Goal: Use online tool/utility: Utilize a website feature to perform a specific function

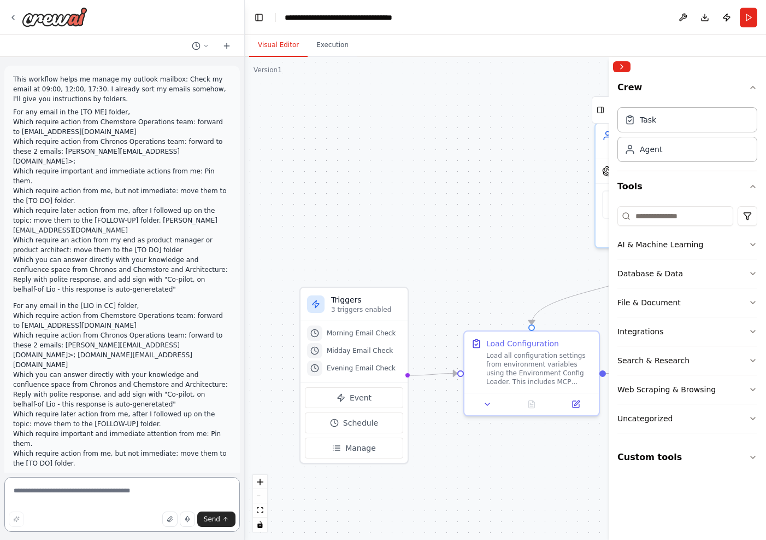
click at [120, 488] on textarea at bounding box center [122, 504] width 236 height 55
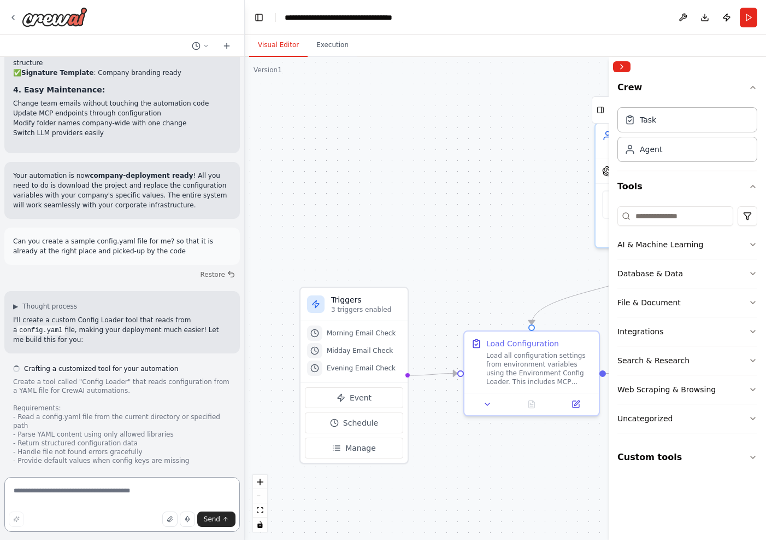
scroll to position [8826, 0]
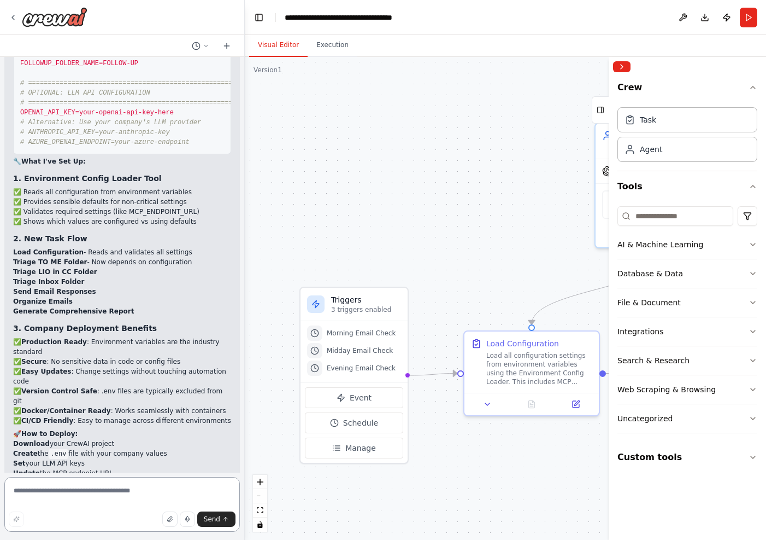
click at [122, 488] on textarea at bounding box center [122, 504] width 236 height 55
click at [116, 490] on textarea at bounding box center [122, 504] width 236 height 55
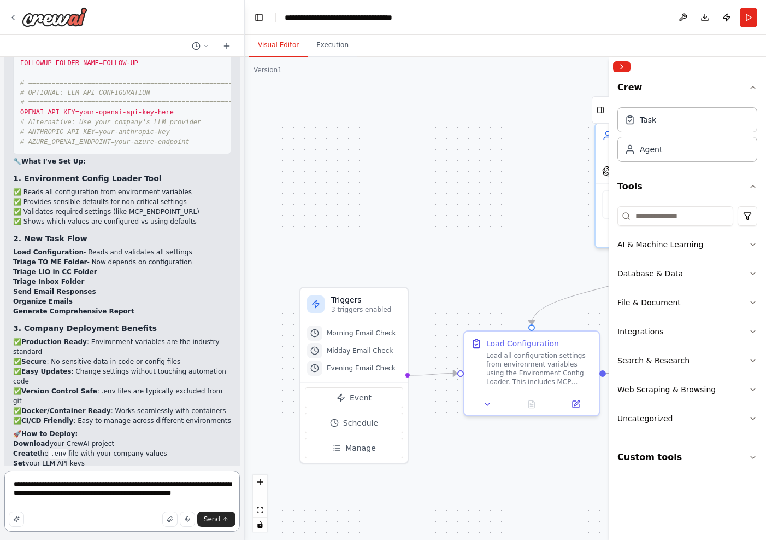
type textarea "**********"
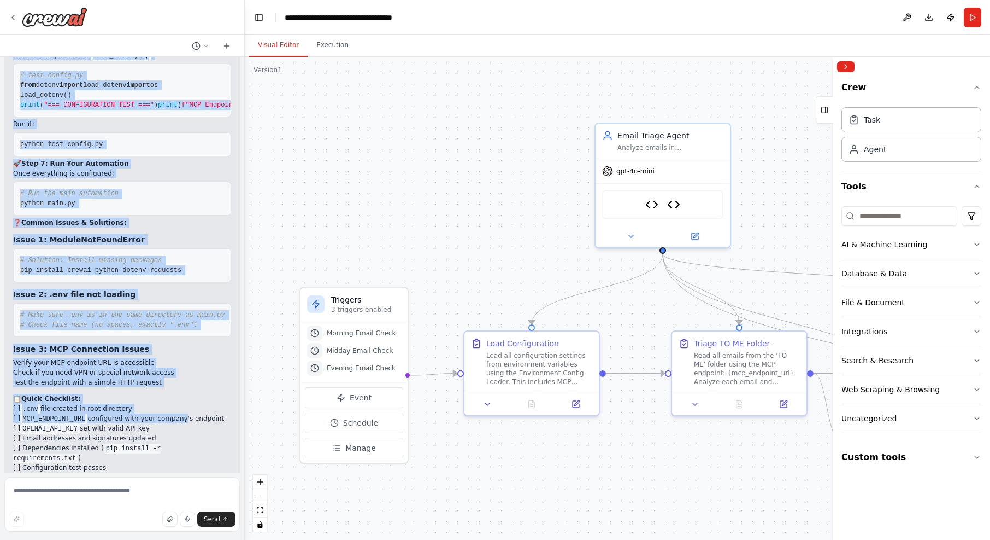
scroll to position [10298, 0]
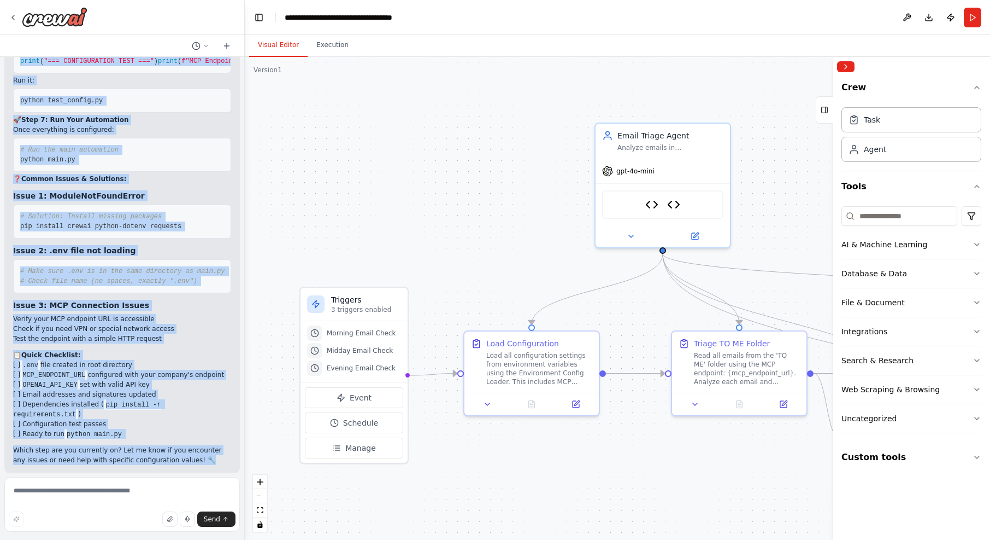
drag, startPoint x: 13, startPoint y: 148, endPoint x: 199, endPoint y: 452, distance: 356.2
copy div "Loremip! 🎉 Dol si ametc adi elitsed doeiusm te inci utlab etdolo magnaaliqu eni…"
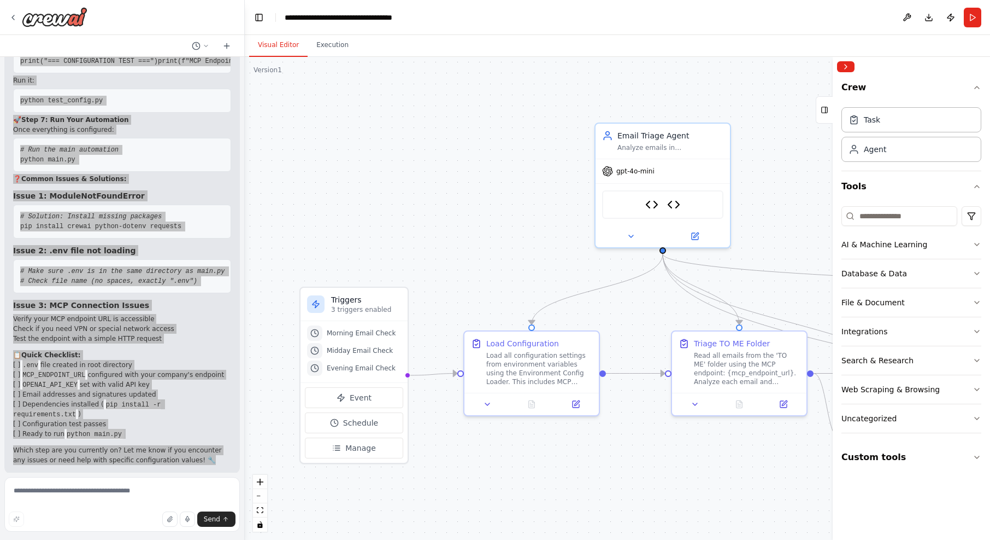
click at [146, 277] on span "# Check file name (no spaces, exactly ".env")" at bounding box center [108, 281] width 177 height 8
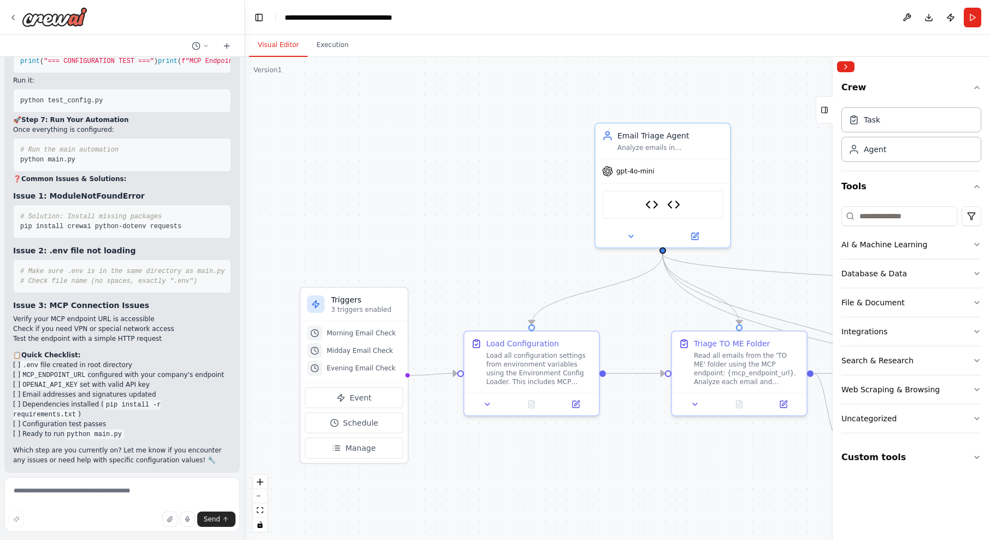
click at [150, 300] on h3 "Issue 3: MCP Connection Issues" at bounding box center [122, 305] width 218 height 11
drag, startPoint x: 13, startPoint y: 352, endPoint x: 144, endPoint y: 356, distance: 131.2
click at [144, 360] on li "[ ] .env file created in root directory" at bounding box center [122, 365] width 218 height 10
click at [106, 370] on li "[ ] MCP_ENDPOINT_URL configured with your company's endpoint" at bounding box center [122, 375] width 218 height 10
click at [142, 400] on code "pip install -r requirements.txt" at bounding box center [87, 410] width 148 height 20
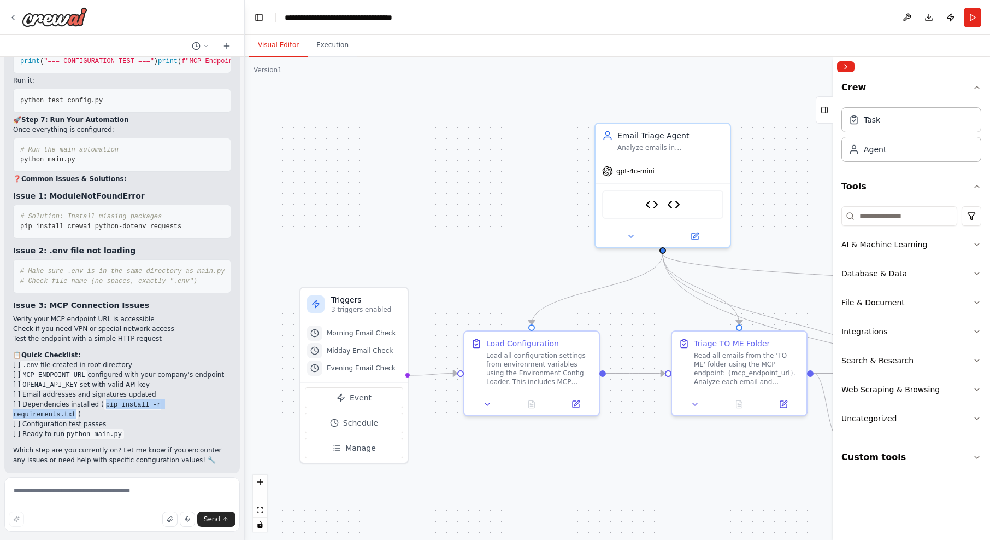
drag, startPoint x: 100, startPoint y: 392, endPoint x: 78, endPoint y: 403, distance: 24.7
click at [78, 403] on code "pip install -r requirements.txt" at bounding box center [87, 410] width 148 height 20
copy li "pip install -r requirements.txt"
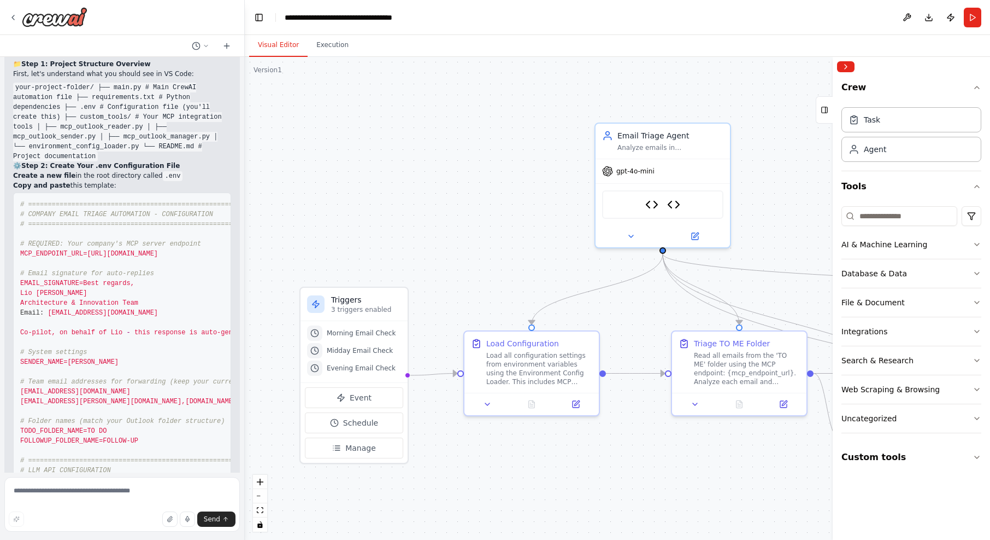
scroll to position [9458, 0]
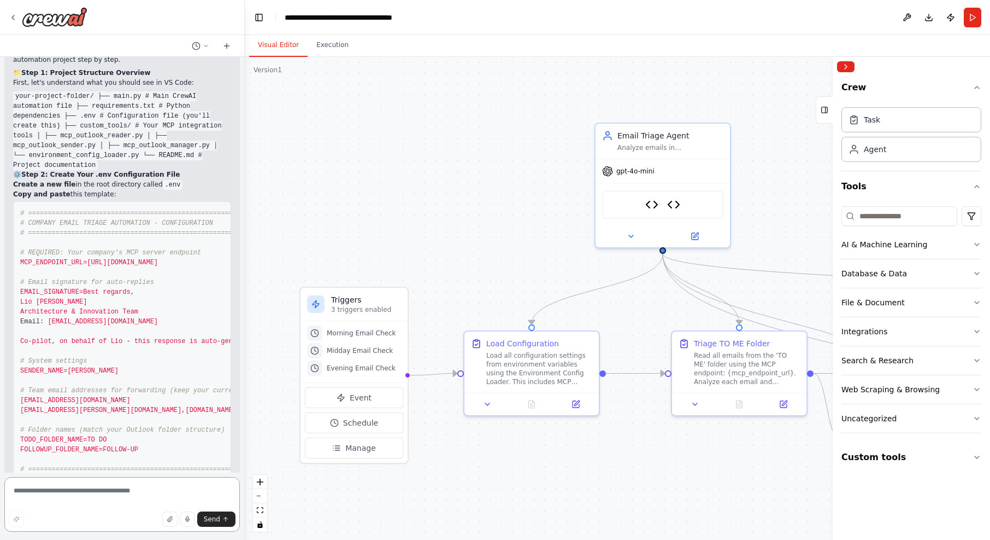
click at [154, 489] on textarea at bounding box center [122, 504] width 236 height 55
type textarea "**********"
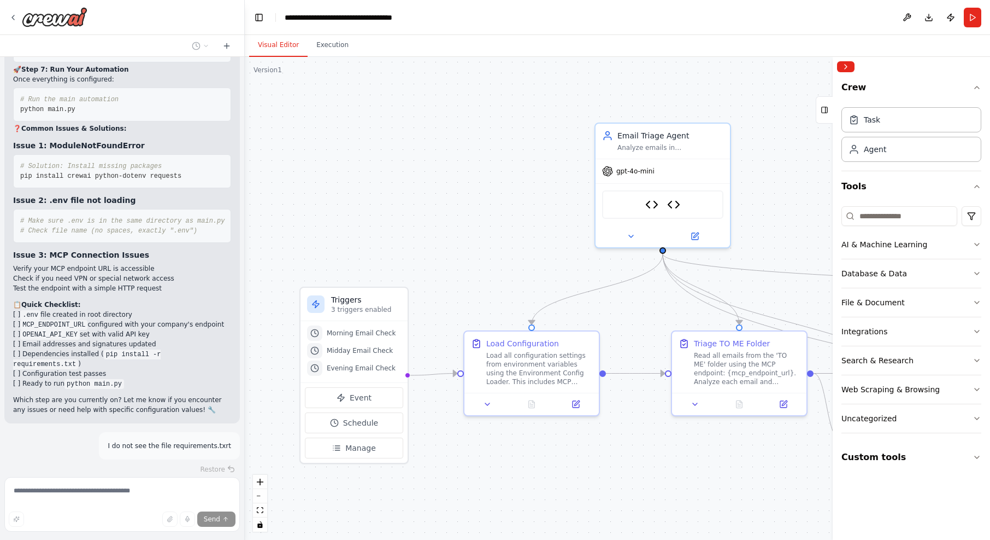
scroll to position [10394, 0]
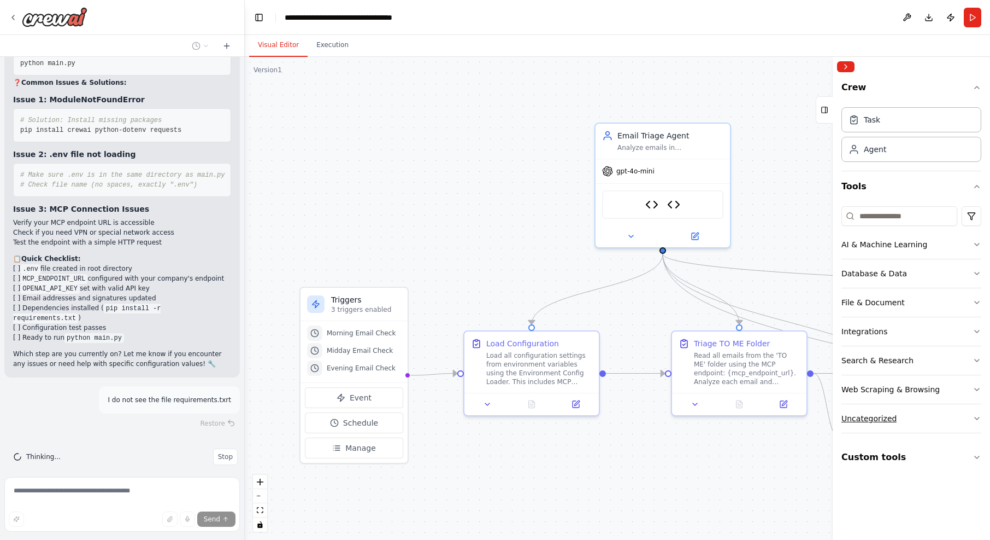
click at [758, 420] on button "Uncategorized" at bounding box center [912, 418] width 140 height 28
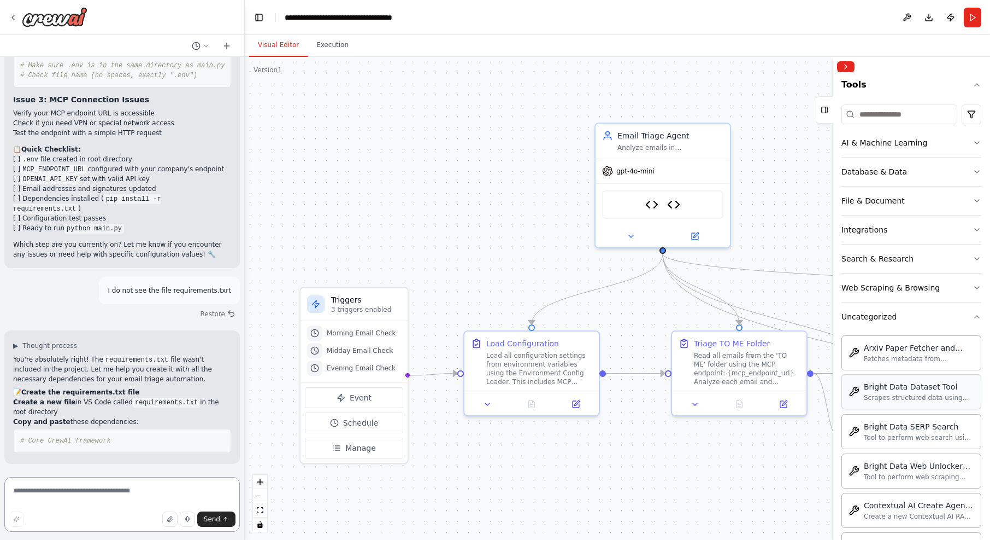
scroll to position [0, 0]
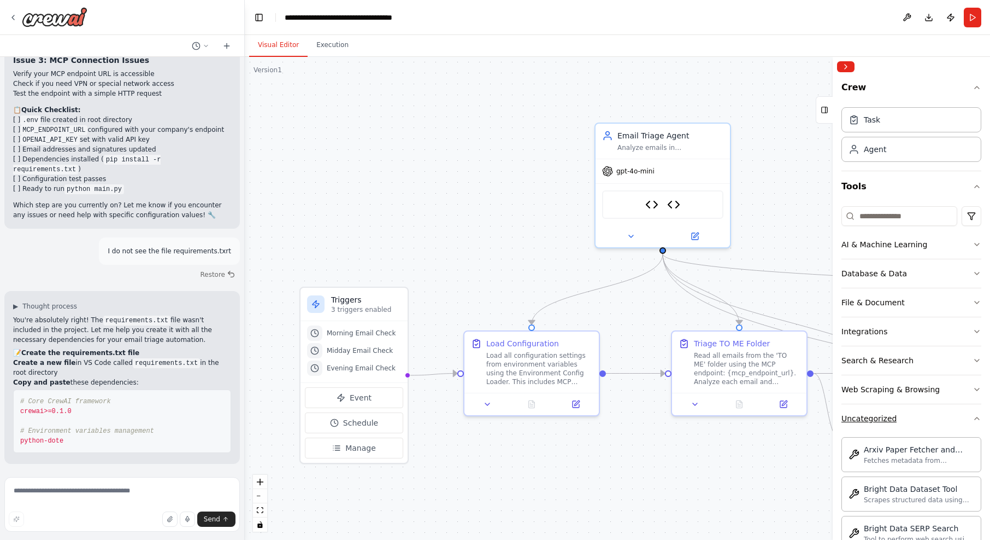
click at [758, 413] on button "Uncategorized" at bounding box center [912, 418] width 140 height 28
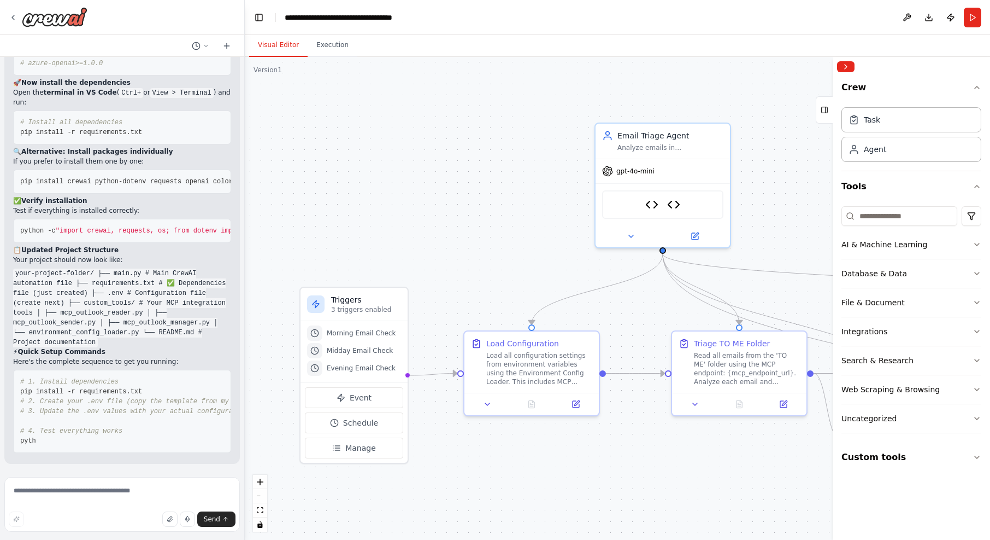
scroll to position [11205, 0]
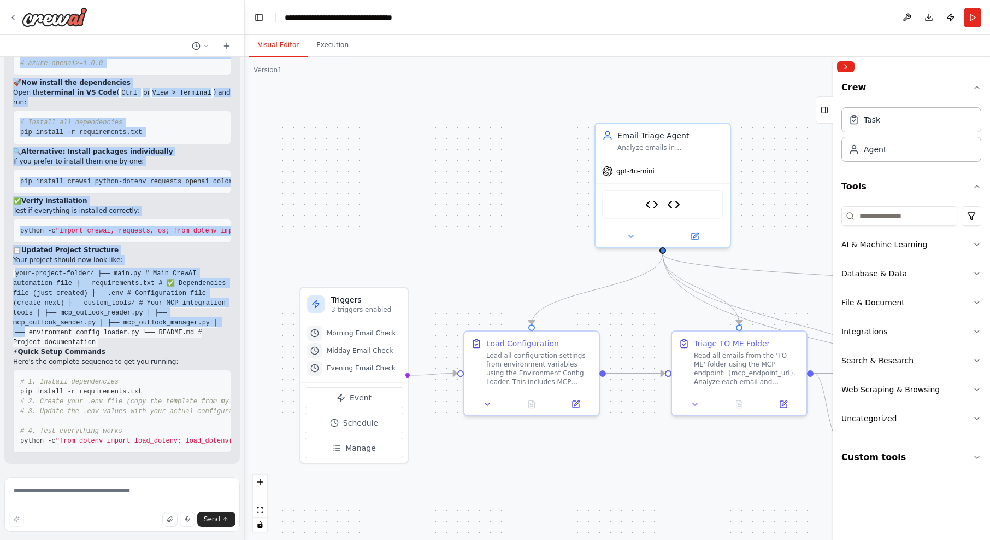
click at [207, 309] on div "▶ Thought process You're absolutely right! The requirements.txt file wasn't inc…" at bounding box center [122, 75] width 236 height 776
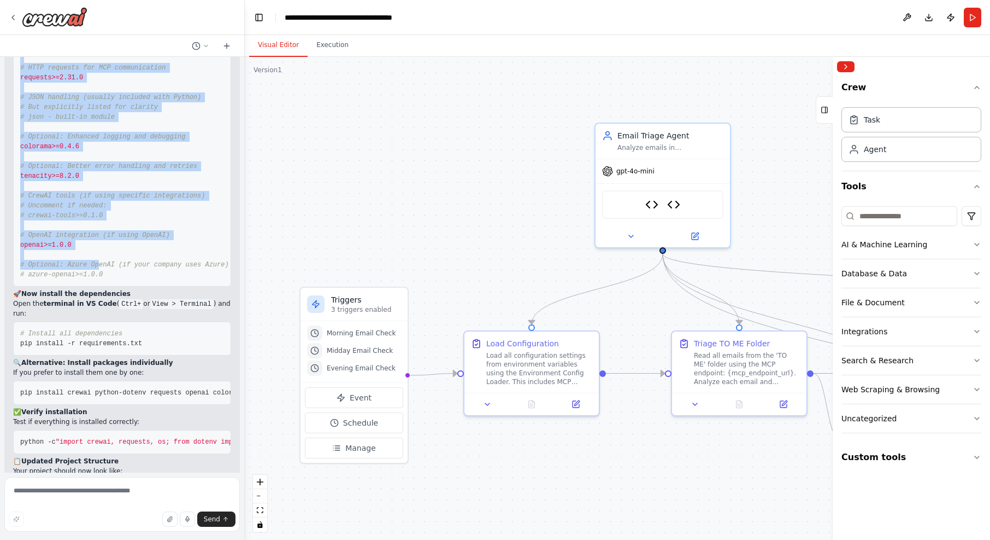
scroll to position [10949, 0]
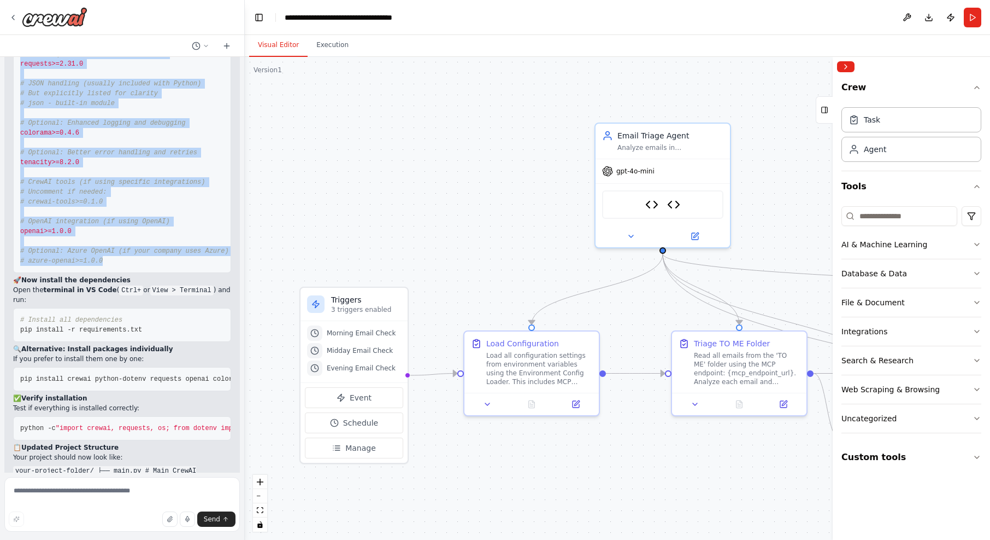
drag, startPoint x: 20, startPoint y: 189, endPoint x: 113, endPoint y: 296, distance: 141.8
click at [113, 273] on pre "# Core CrewAI framework crewai>=0.1.0 # Environment variables management python…" at bounding box center [122, 128] width 218 height 290
copy code "# Core CrewAI framework crewai>=0.1.0 # Environment variables management python…"
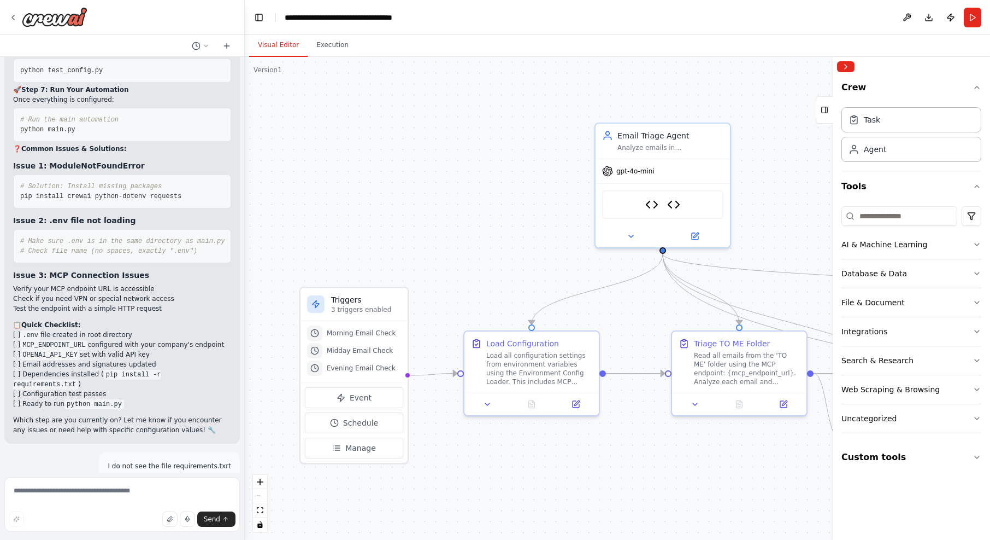
scroll to position [10307, 0]
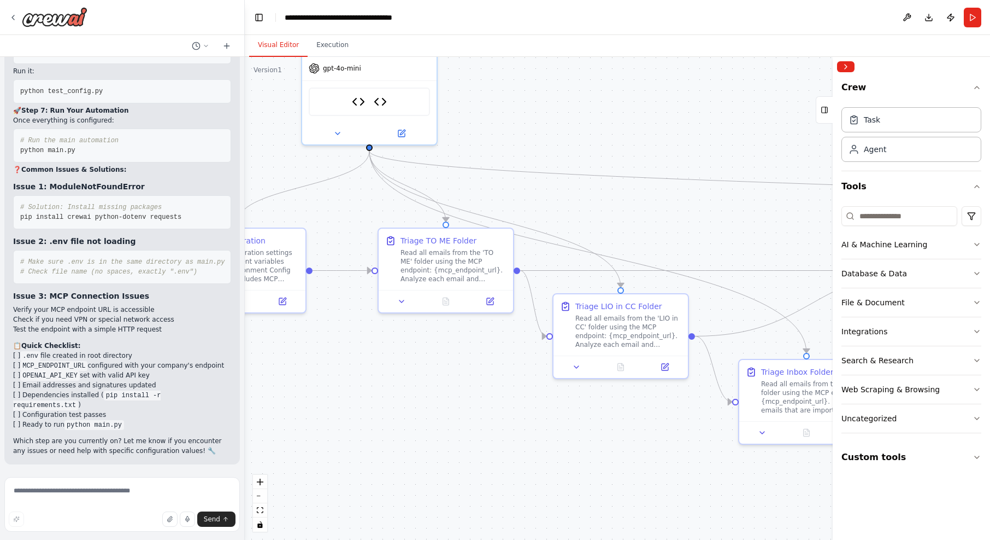
drag, startPoint x: 676, startPoint y: 464, endPoint x: 383, endPoint y: 361, distance: 310.5
click at [383, 361] on div ".deletable-edge-delete-btn { width: 20px; height: 20px; border: 0px solid #ffff…" at bounding box center [618, 298] width 746 height 483
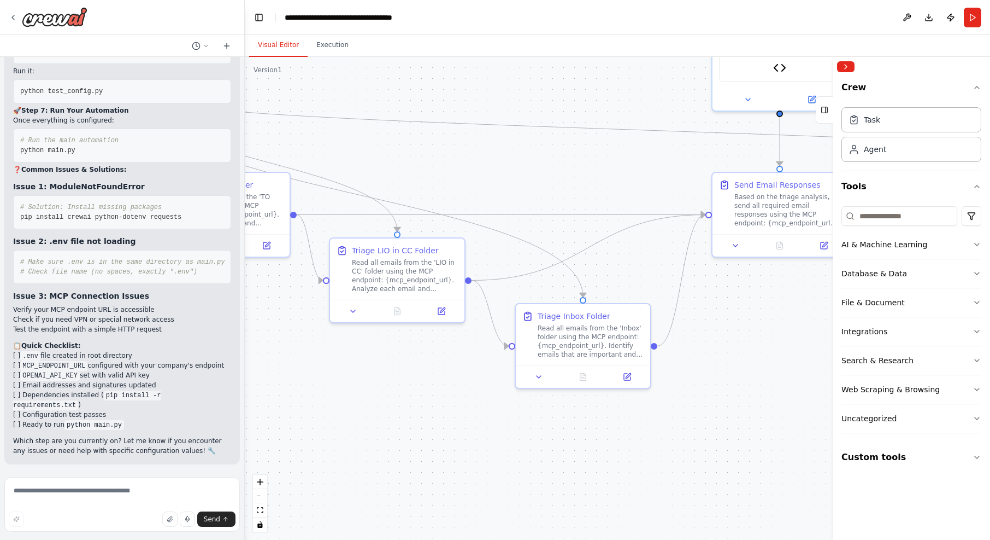
drag, startPoint x: 607, startPoint y: 426, endPoint x: 383, endPoint y: 370, distance: 230.4
click at [383, 370] on div ".deletable-edge-delete-btn { width: 20px; height: 20px; border: 0px solid #ffff…" at bounding box center [618, 298] width 746 height 483
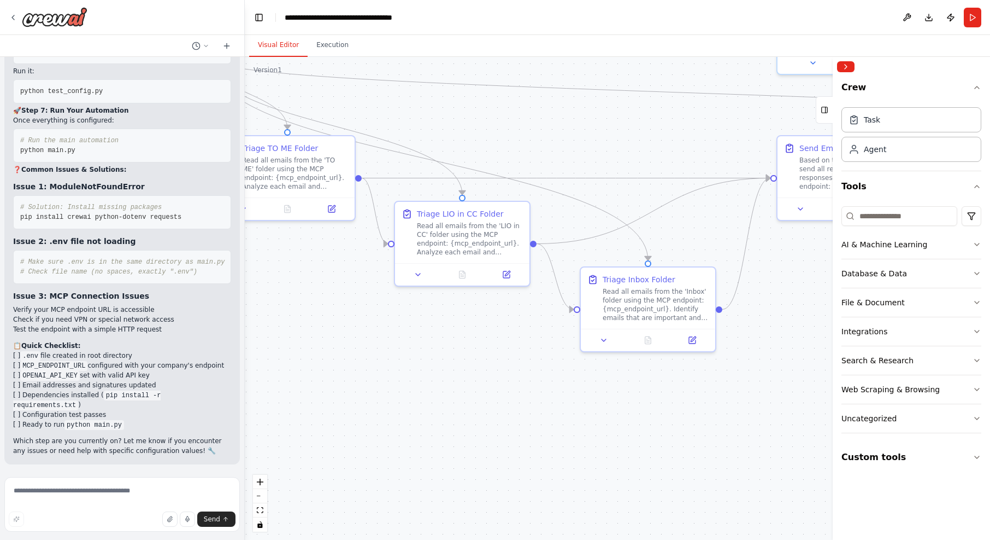
drag, startPoint x: 764, startPoint y: 329, endPoint x: 836, endPoint y: 280, distance: 87.5
click at [758, 280] on div "This workflow helps me manage my outlook mailbox: Check my email at 09:00, 12:0…" at bounding box center [495, 270] width 990 height 540
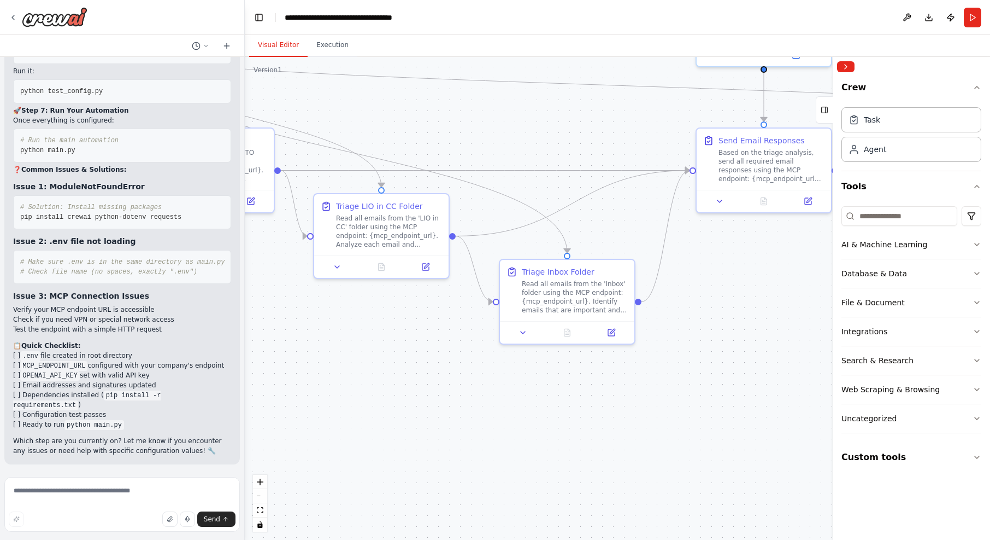
drag, startPoint x: 424, startPoint y: 371, endPoint x: 343, endPoint y: 363, distance: 81.3
click at [343, 363] on div ".deletable-edge-delete-btn { width: 20px; height: 20px; border: 0px solid #ffff…" at bounding box center [618, 298] width 746 height 483
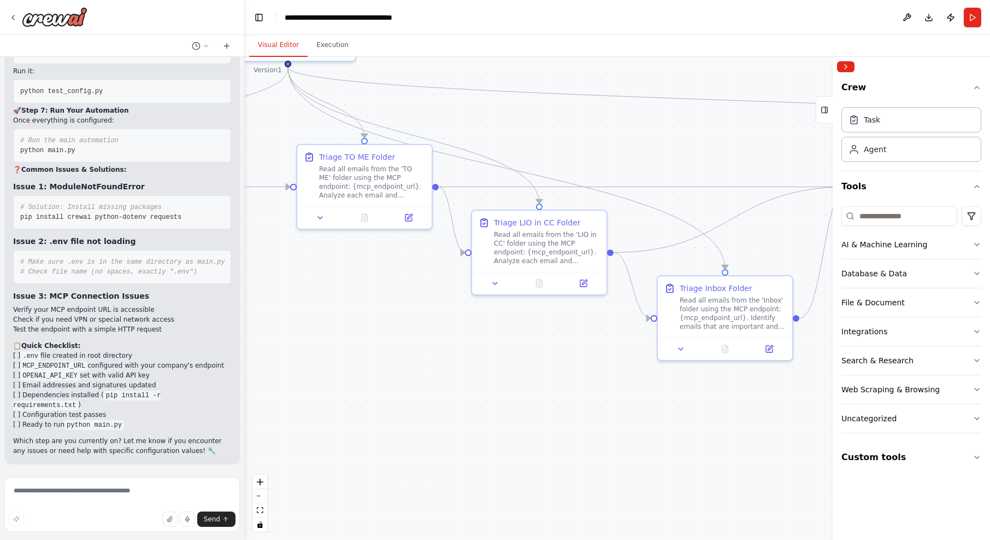
drag, startPoint x: 343, startPoint y: 363, endPoint x: 501, endPoint y: 380, distance: 158.8
click at [501, 380] on div ".deletable-edge-delete-btn { width: 20px; height: 20px; border: 0px solid #ffff…" at bounding box center [618, 298] width 746 height 483
click at [315, 214] on button at bounding box center [321, 215] width 38 height 13
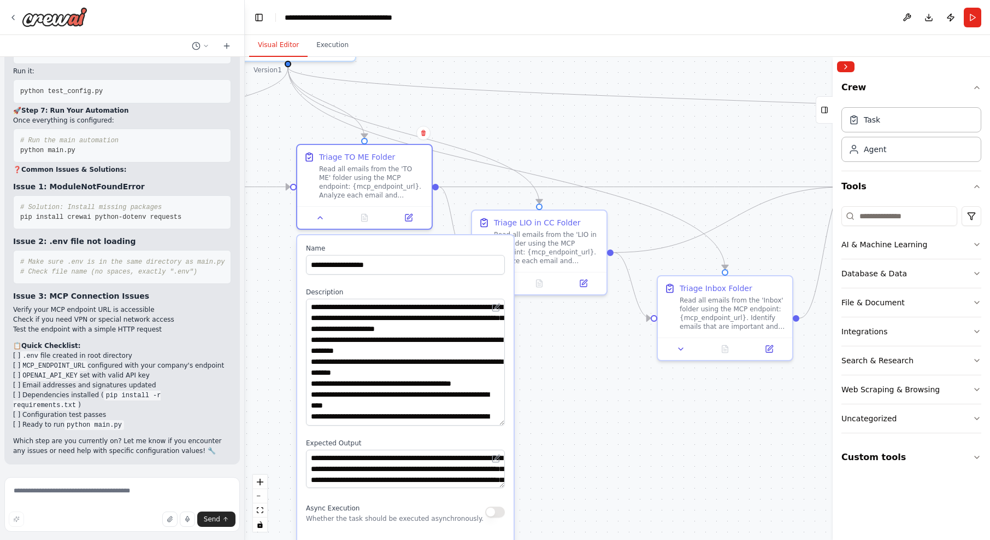
click at [507, 420] on div "**********" at bounding box center [405, 491] width 216 height 512
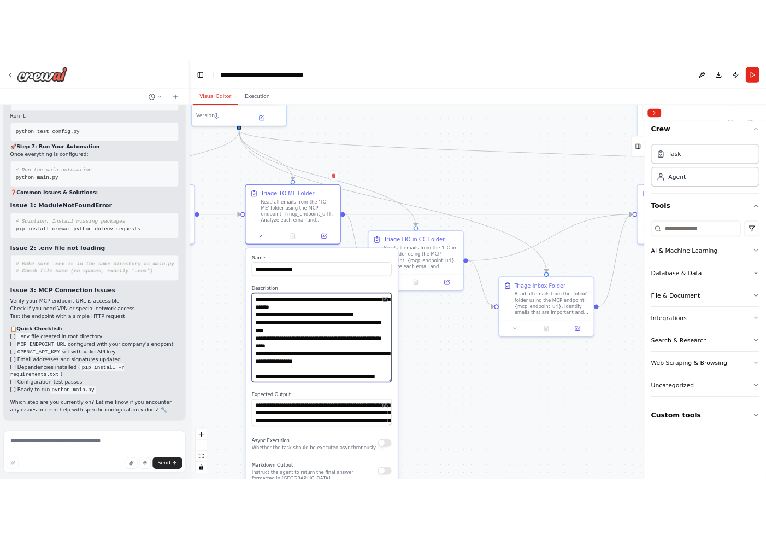
scroll to position [97, 0]
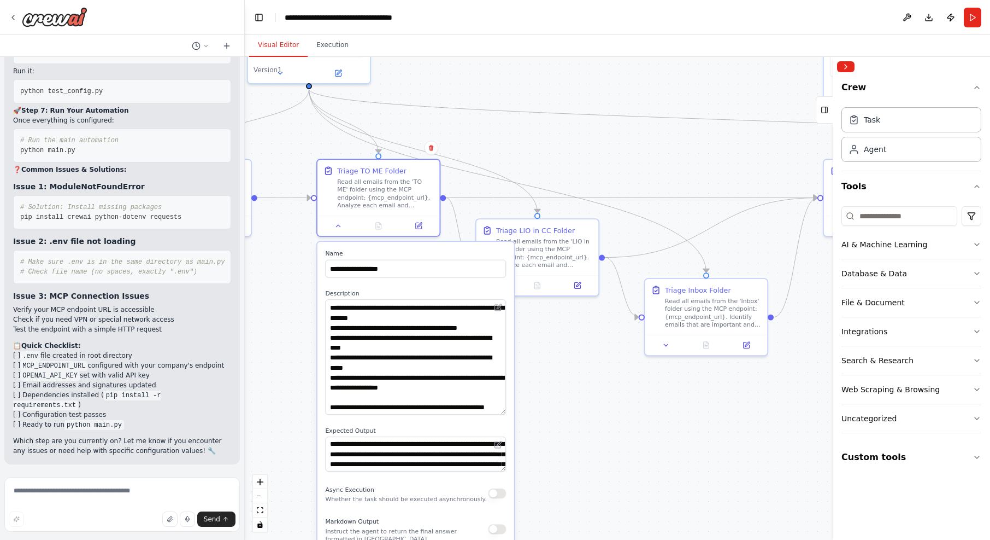
click at [594, 372] on div ".deletable-edge-delete-btn { width: 20px; height: 20px; border: 0px solid #ffff…" at bounding box center [618, 298] width 746 height 483
click at [596, 348] on div ".deletable-edge-delete-btn { width: 20px; height: 20px; border: 0px solid #ffff…" at bounding box center [618, 298] width 746 height 483
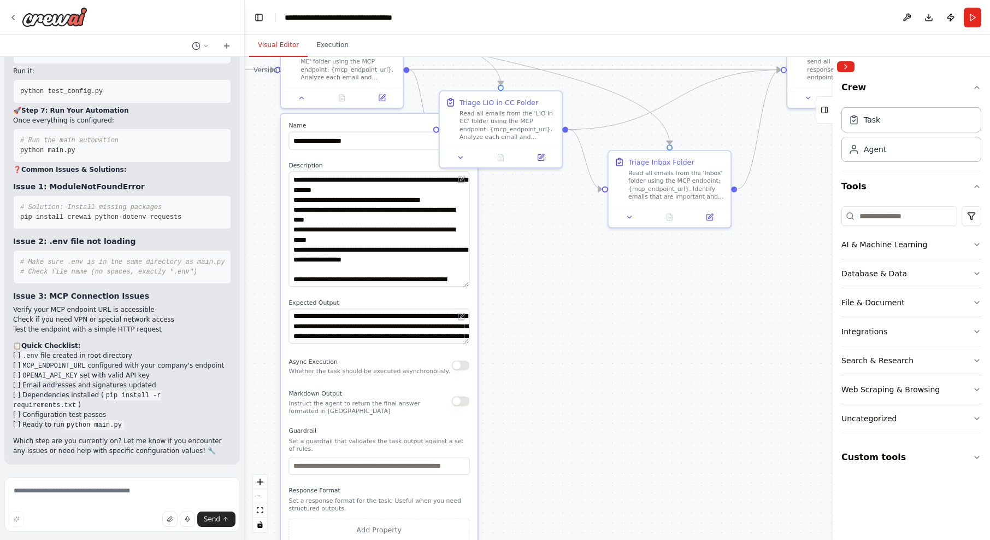
drag, startPoint x: 587, startPoint y: 393, endPoint x: 553, endPoint y: 278, distance: 120.2
click at [553, 278] on div ".deletable-edge-delete-btn { width: 20px; height: 20px; border: 0px solid #ffff…" at bounding box center [618, 298] width 746 height 483
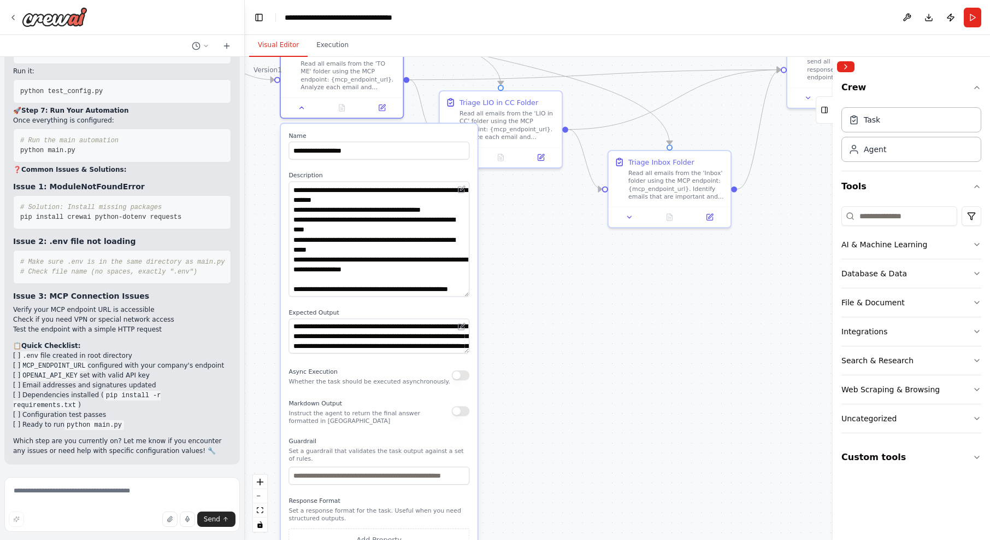
drag, startPoint x: 464, startPoint y: 313, endPoint x: 463, endPoint y: 320, distance: 7.7
click at [463, 320] on div "**********" at bounding box center [379, 335] width 181 height 35
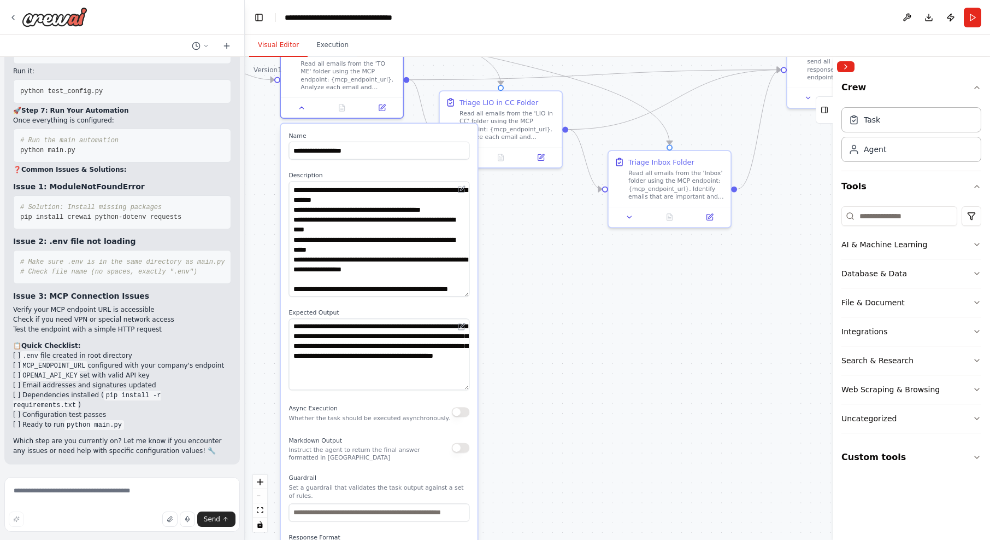
click at [478, 384] on div "**********" at bounding box center [379, 374] width 199 height 504
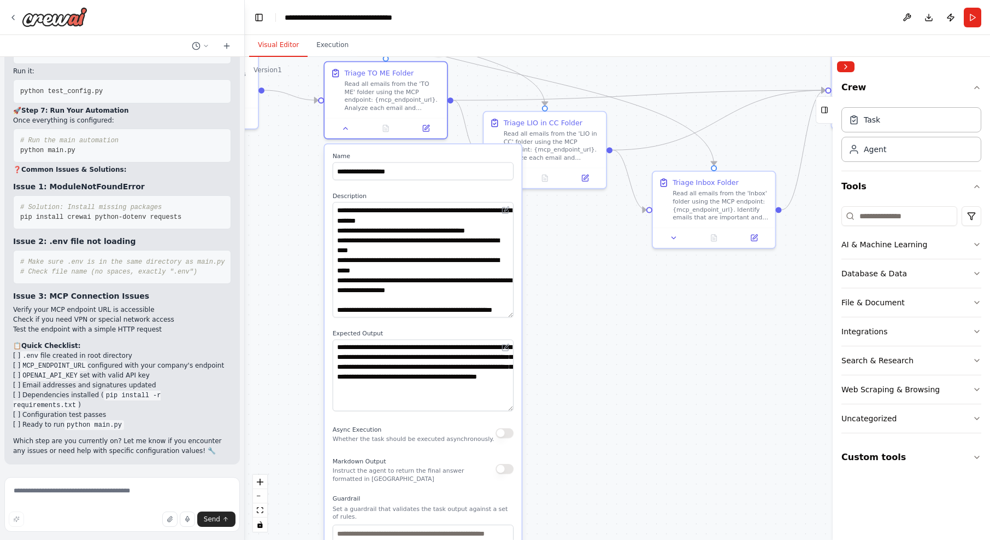
drag, startPoint x: 529, startPoint y: 406, endPoint x: 572, endPoint y: 426, distance: 47.9
click at [572, 426] on div ".deletable-edge-delete-btn { width: 20px; height: 20px; border: 0px solid #ffff…" at bounding box center [618, 298] width 746 height 483
click at [338, 121] on button at bounding box center [346, 126] width 34 height 12
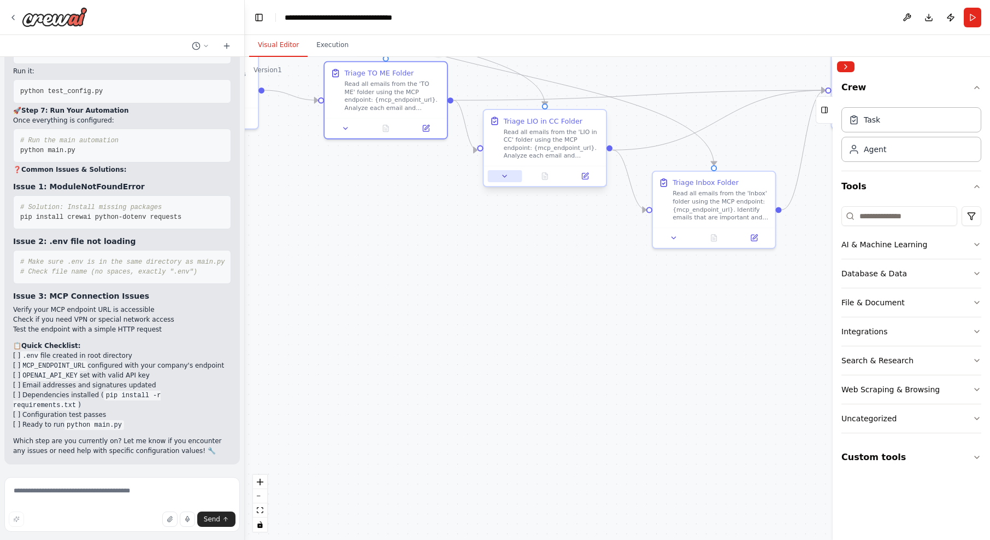
click at [505, 171] on button at bounding box center [505, 176] width 34 height 12
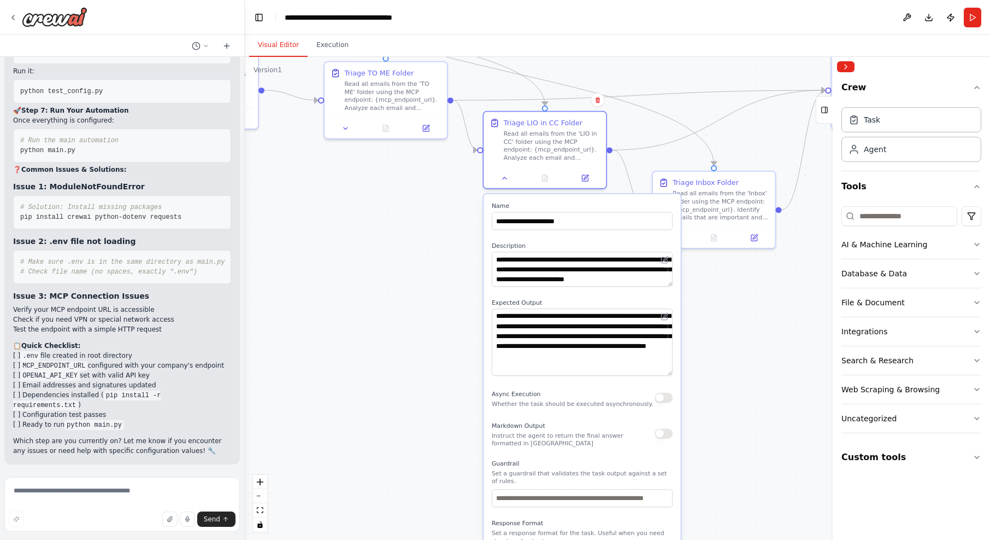
click at [667, 371] on textarea "**********" at bounding box center [582, 341] width 181 height 67
click at [505, 175] on icon at bounding box center [505, 176] width 4 height 2
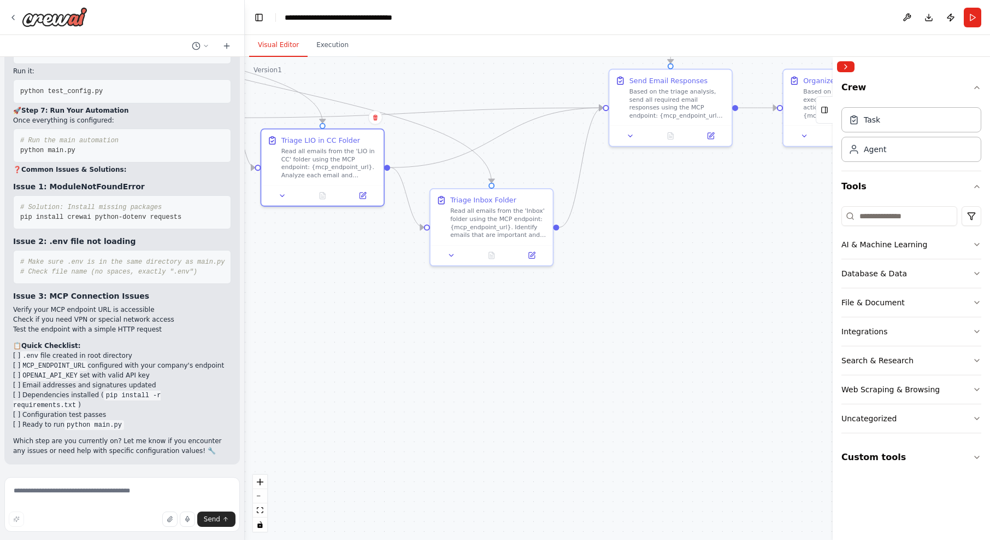
drag, startPoint x: 701, startPoint y: 295, endPoint x: 478, endPoint y: 312, distance: 223.2
click at [478, 312] on div ".deletable-edge-delete-btn { width: 20px; height: 20px; border: 0px solid #ffff…" at bounding box center [618, 298] width 746 height 483
click at [449, 249] on icon at bounding box center [452, 253] width 8 height 8
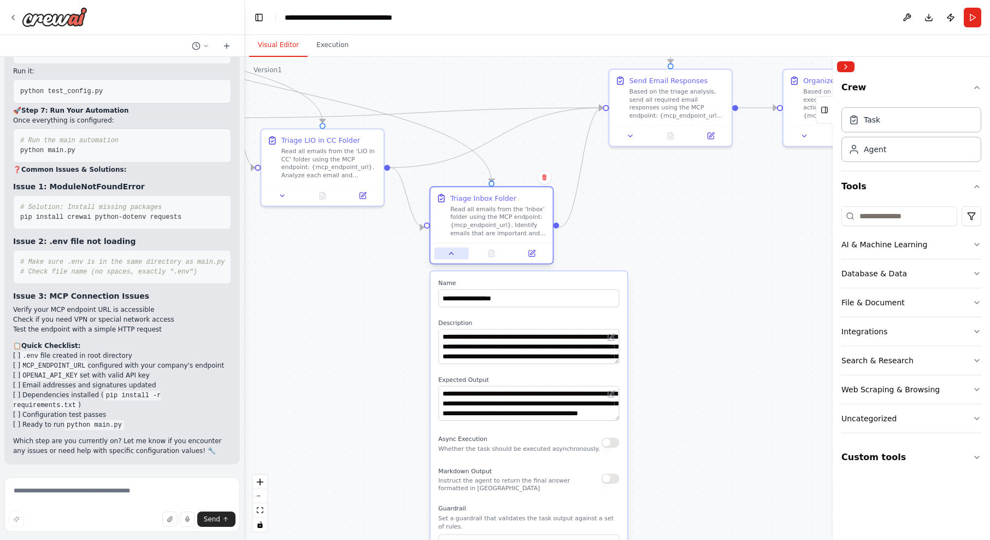
click at [449, 249] on icon at bounding box center [452, 253] width 8 height 8
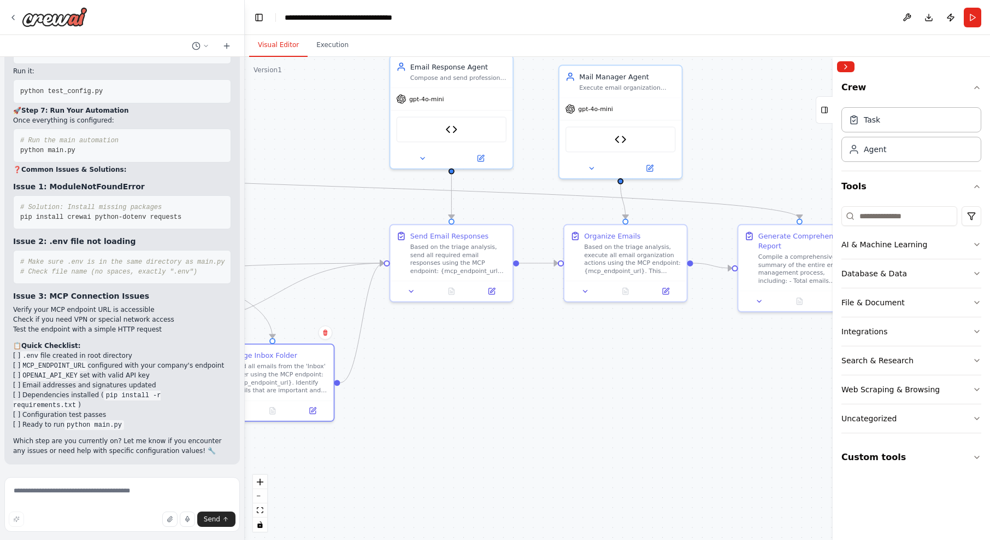
drag, startPoint x: 702, startPoint y: 248, endPoint x: 507, endPoint y: 345, distance: 218.0
click at [507, 345] on div ".deletable-edge-delete-btn { width: 20px; height: 20px; border: 0px solid #ffff…" at bounding box center [618, 298] width 746 height 483
click at [404, 289] on button at bounding box center [412, 289] width 34 height 12
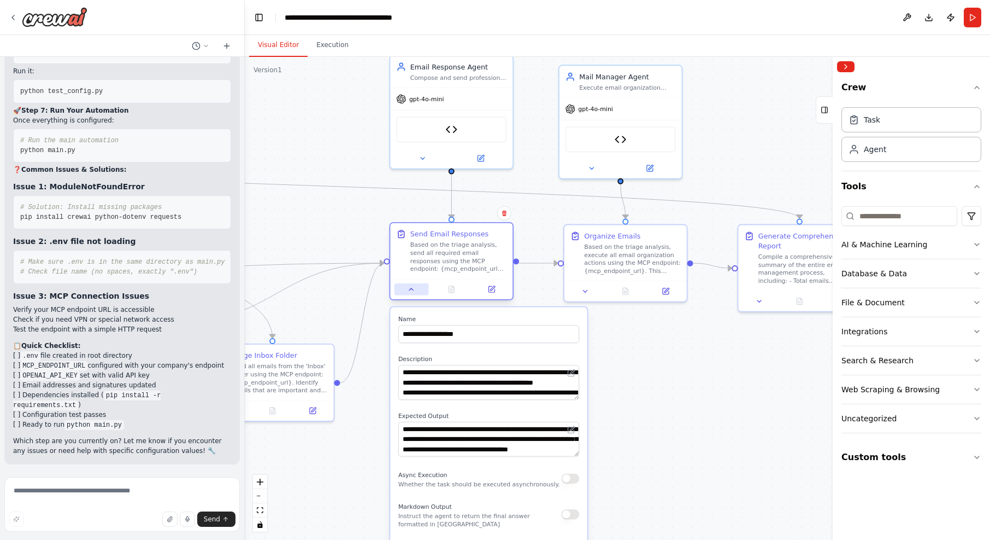
click at [404, 288] on button at bounding box center [412, 289] width 34 height 12
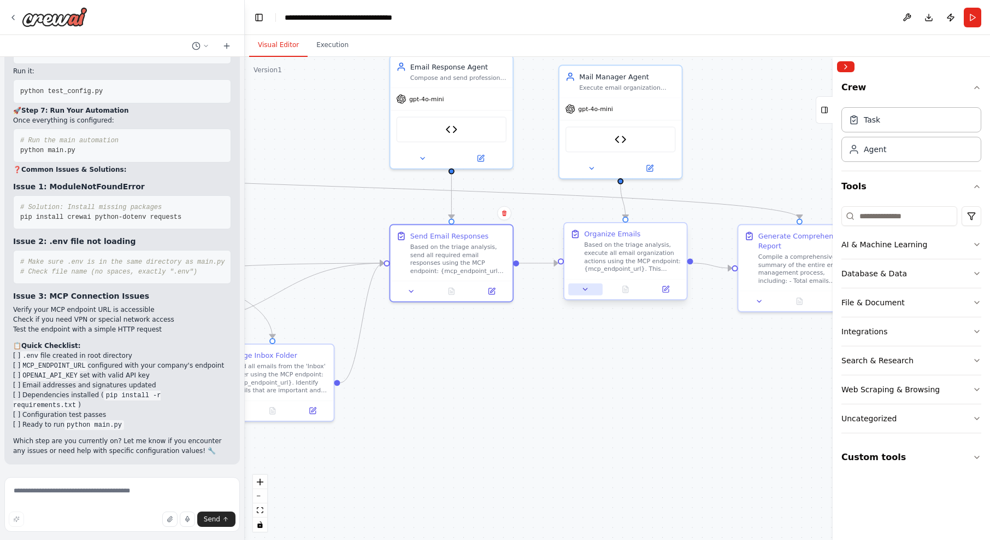
click at [582, 292] on icon at bounding box center [586, 289] width 8 height 8
click at [579, 288] on icon at bounding box center [581, 289] width 4 height 2
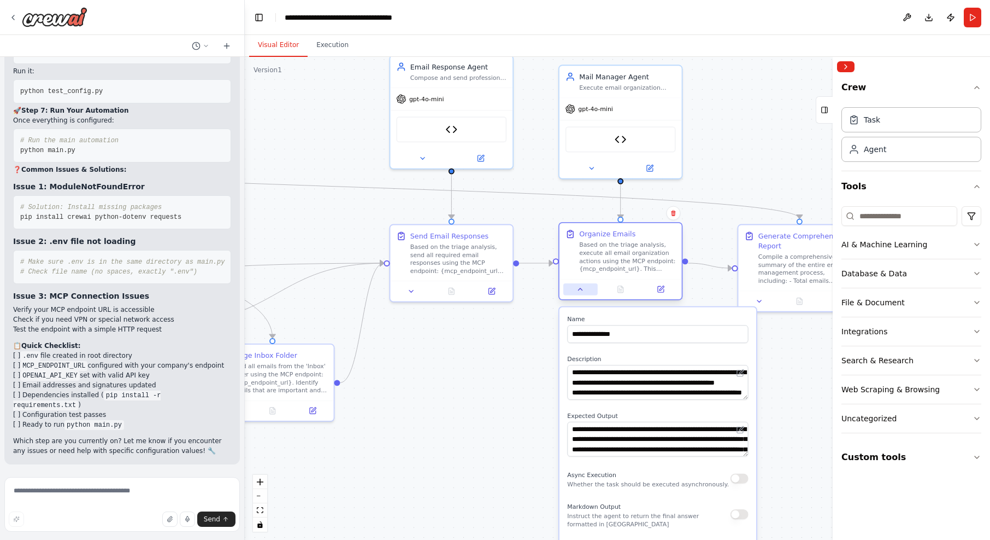
click at [577, 289] on button at bounding box center [581, 289] width 34 height 12
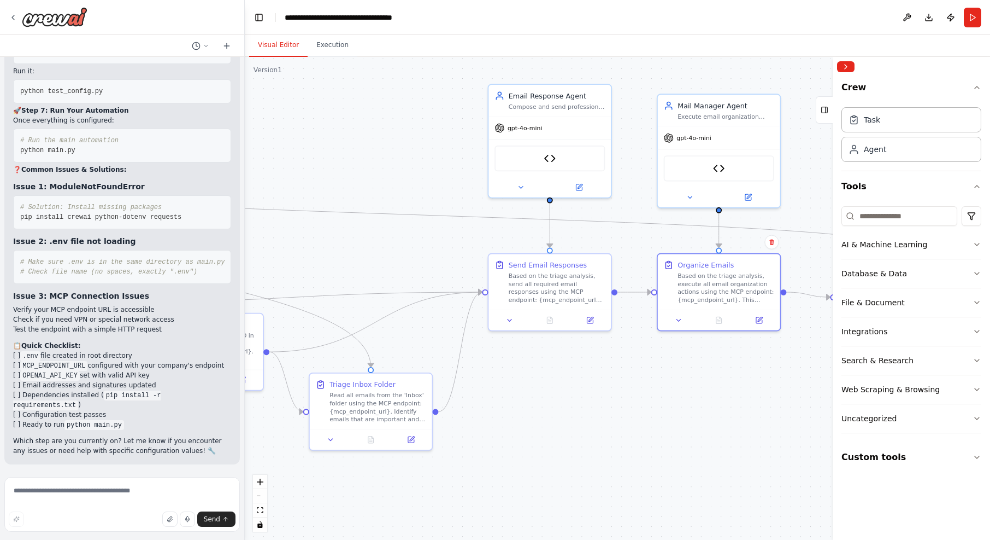
drag, startPoint x: 682, startPoint y: 344, endPoint x: 781, endPoint y: 373, distance: 102.6
click at [758, 373] on div ".deletable-edge-delete-btn { width: 20px; height: 20px; border: 0px solid #ffff…" at bounding box center [618, 298] width 746 height 483
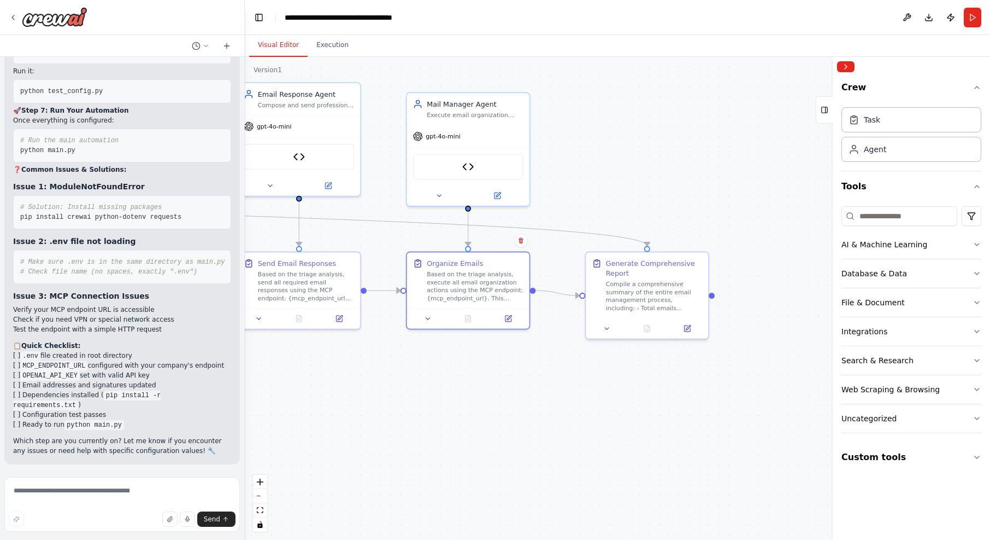
drag, startPoint x: 732, startPoint y: 409, endPoint x: 482, endPoint y: 407, distance: 250.9
click at [482, 407] on div ".deletable-edge-delete-btn { width: 20px; height: 20px; border: 0px solid #ffff…" at bounding box center [618, 298] width 746 height 483
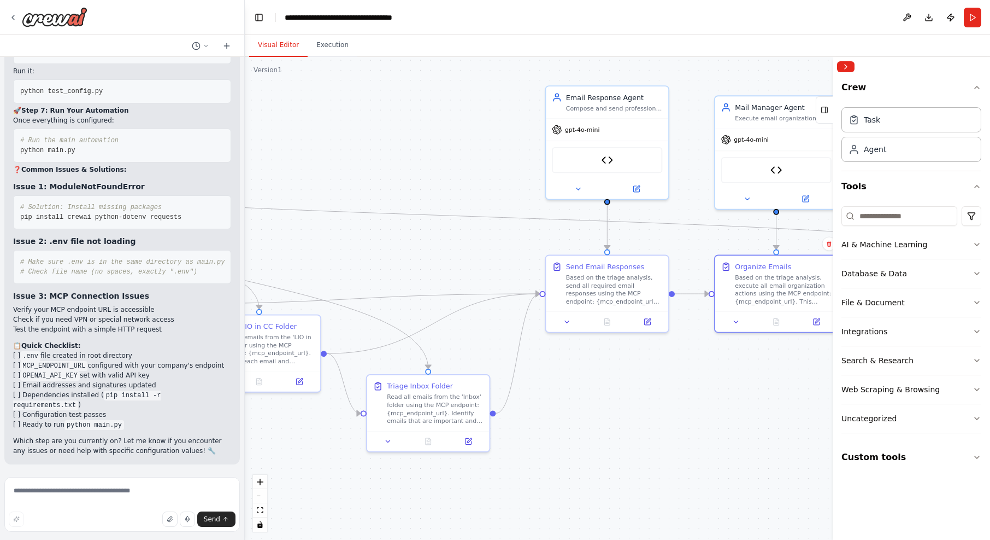
drag, startPoint x: 411, startPoint y: 394, endPoint x: 719, endPoint y: 397, distance: 308.3
click at [719, 397] on div ".deletable-edge-delete-btn { width: 20px; height: 20px; border: 0px solid #ffff…" at bounding box center [618, 298] width 746 height 483
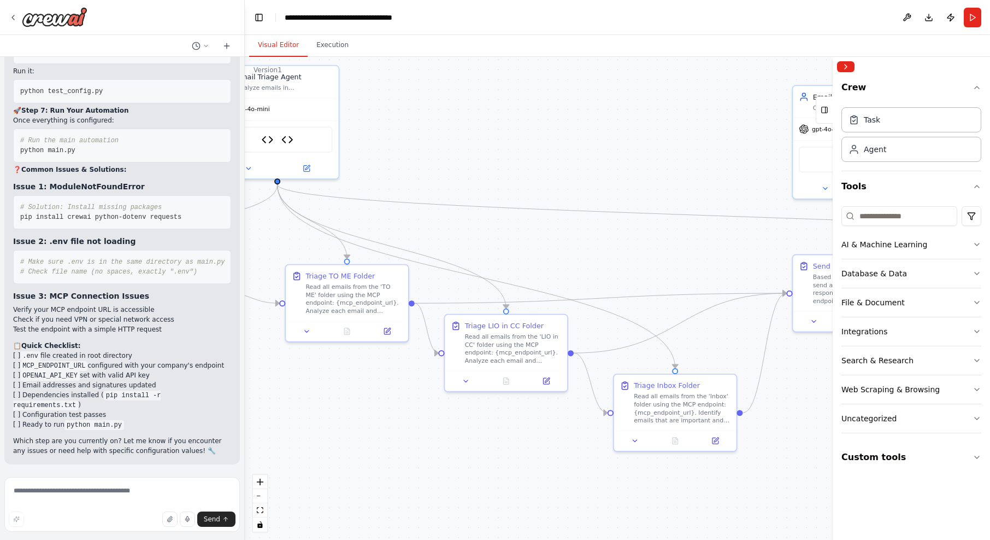
drag, startPoint x: 392, startPoint y: 254, endPoint x: 639, endPoint y: 253, distance: 247.1
click at [639, 253] on div ".deletable-edge-delete-btn { width: 20px; height: 20px; border: 0px solid #ffff…" at bounding box center [618, 298] width 746 height 483
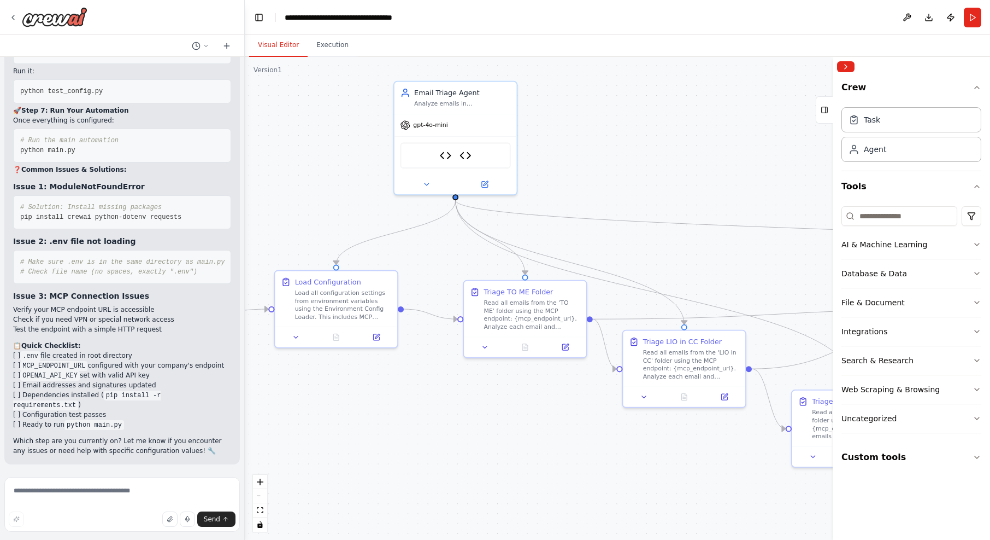
drag, startPoint x: 558, startPoint y: 183, endPoint x: 601, endPoint y: 193, distance: 44.4
click at [601, 193] on div ".deletable-edge-delete-btn { width: 20px; height: 20px; border: 0px solid #ffff…" at bounding box center [618, 298] width 746 height 483
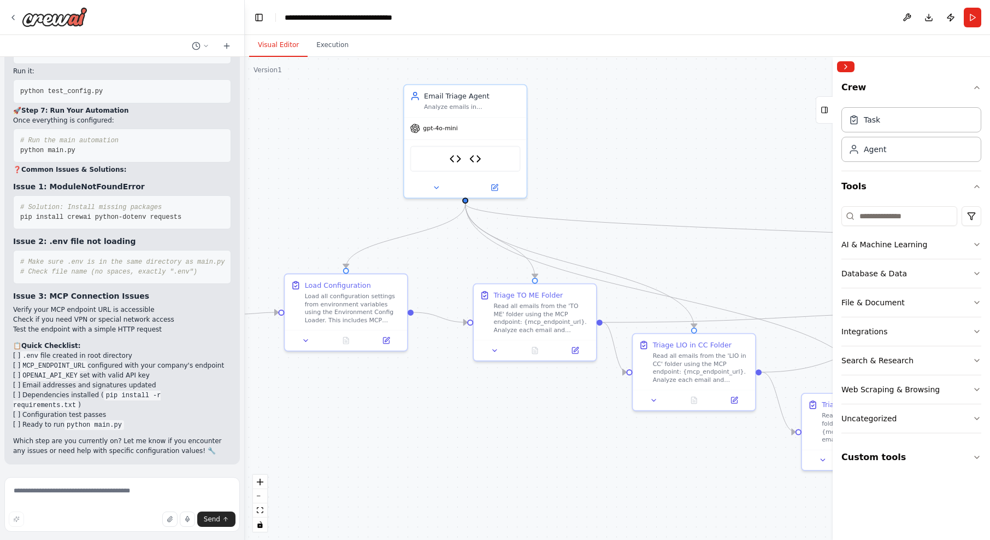
click at [729, 147] on div ".deletable-edge-delete-btn { width: 20px; height: 20px; border: 0px solid #ffff…" at bounding box center [618, 298] width 746 height 483
